Goal: Check status: Check status

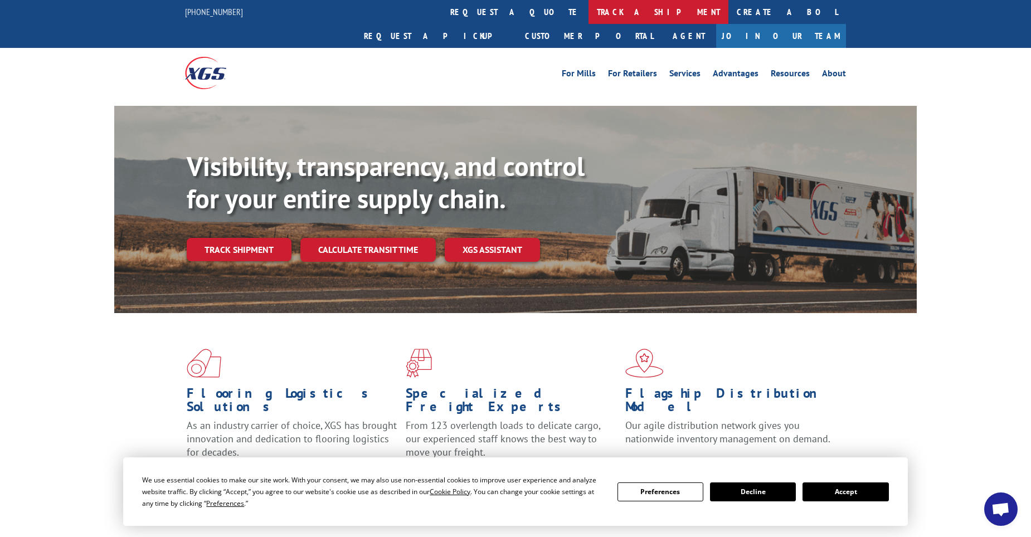
click at [589, 10] on link "track a shipment" at bounding box center [659, 12] width 140 height 24
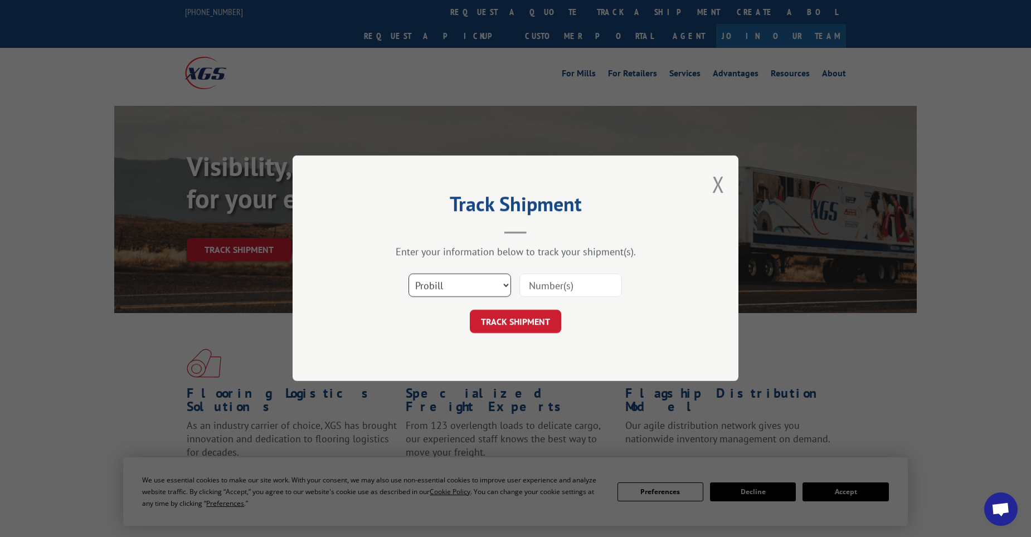
click at [465, 289] on select "Select category... Probill BOL PO" at bounding box center [460, 285] width 103 height 23
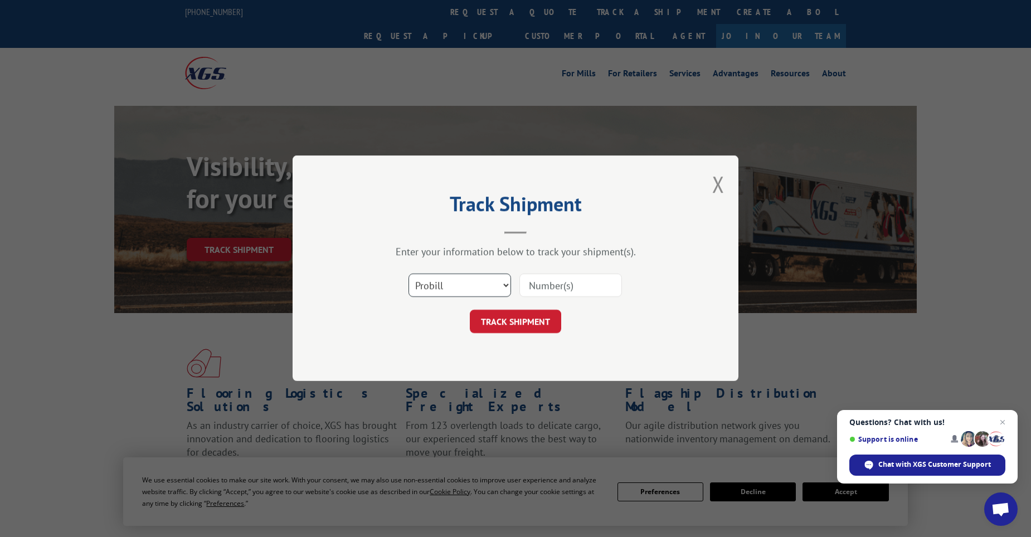
select select "po"
click at [409, 274] on select "Select category... Probill BOL PO" at bounding box center [460, 285] width 103 height 23
click at [547, 292] on input at bounding box center [571, 285] width 103 height 23
paste input "11518948"
type input "11518948"
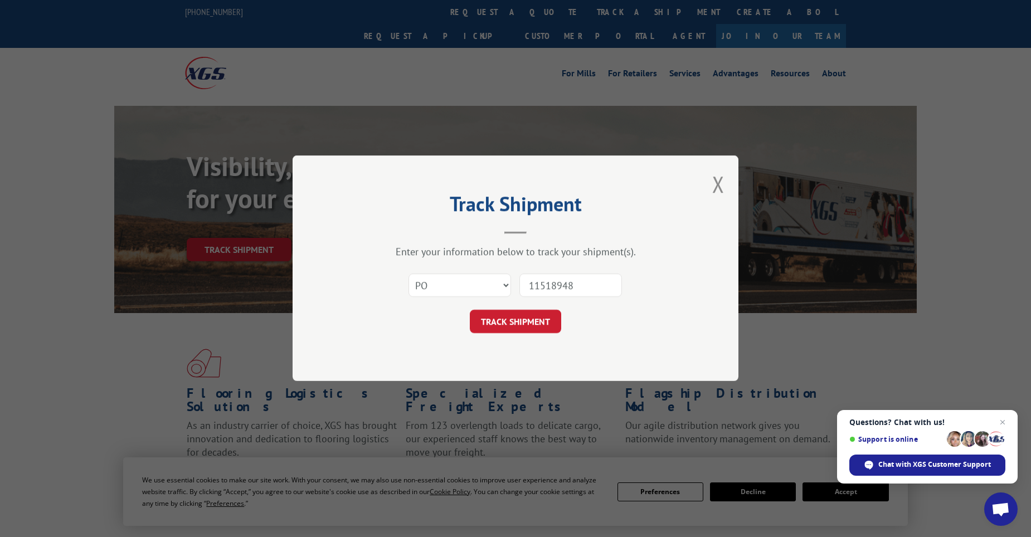
click button "TRACK SHIPMENT" at bounding box center [515, 322] width 91 height 23
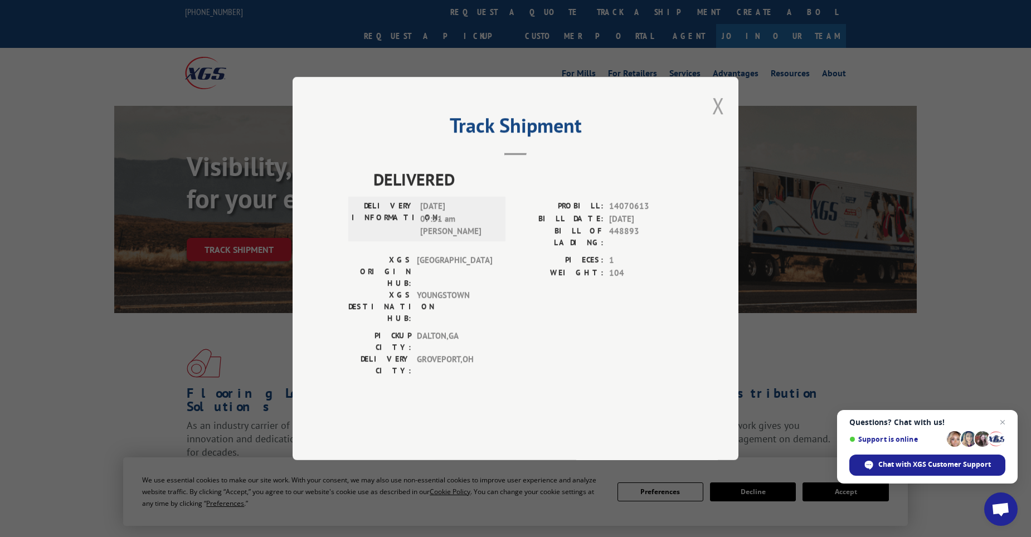
click at [719, 120] on button "Close modal" at bounding box center [718, 106] width 12 height 30
